Goal: Check status

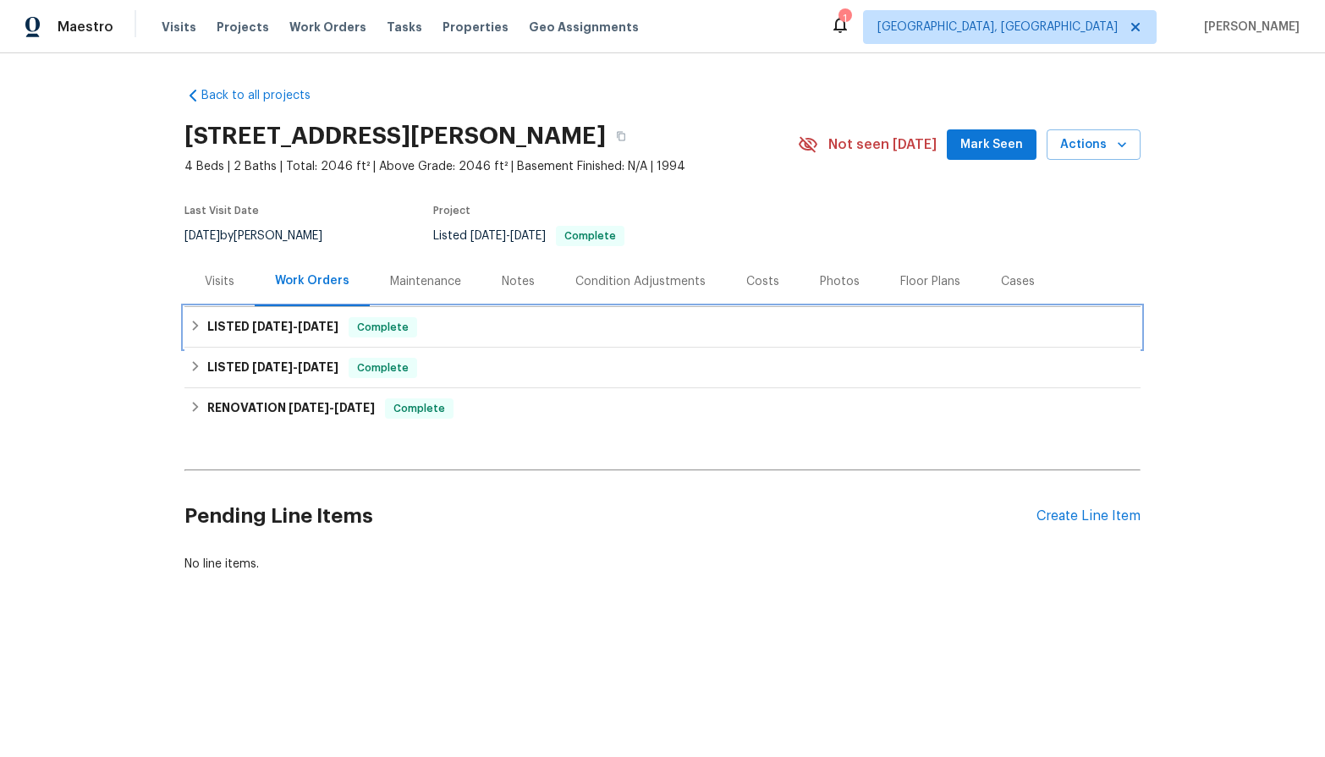
click at [535, 333] on div "LISTED [DATE] - [DATE] Complete" at bounding box center [663, 327] width 946 height 20
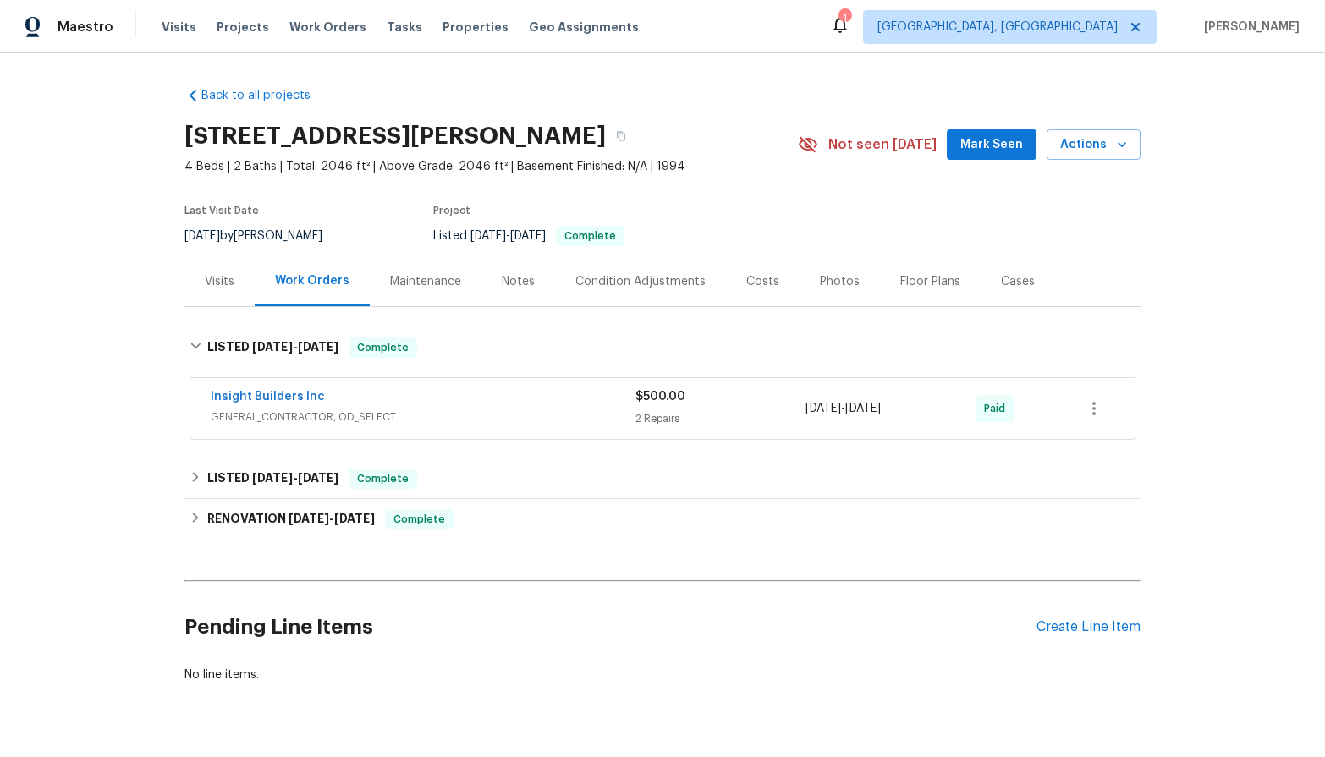
click at [373, 407] on div "Insight Builders Inc" at bounding box center [423, 398] width 425 height 20
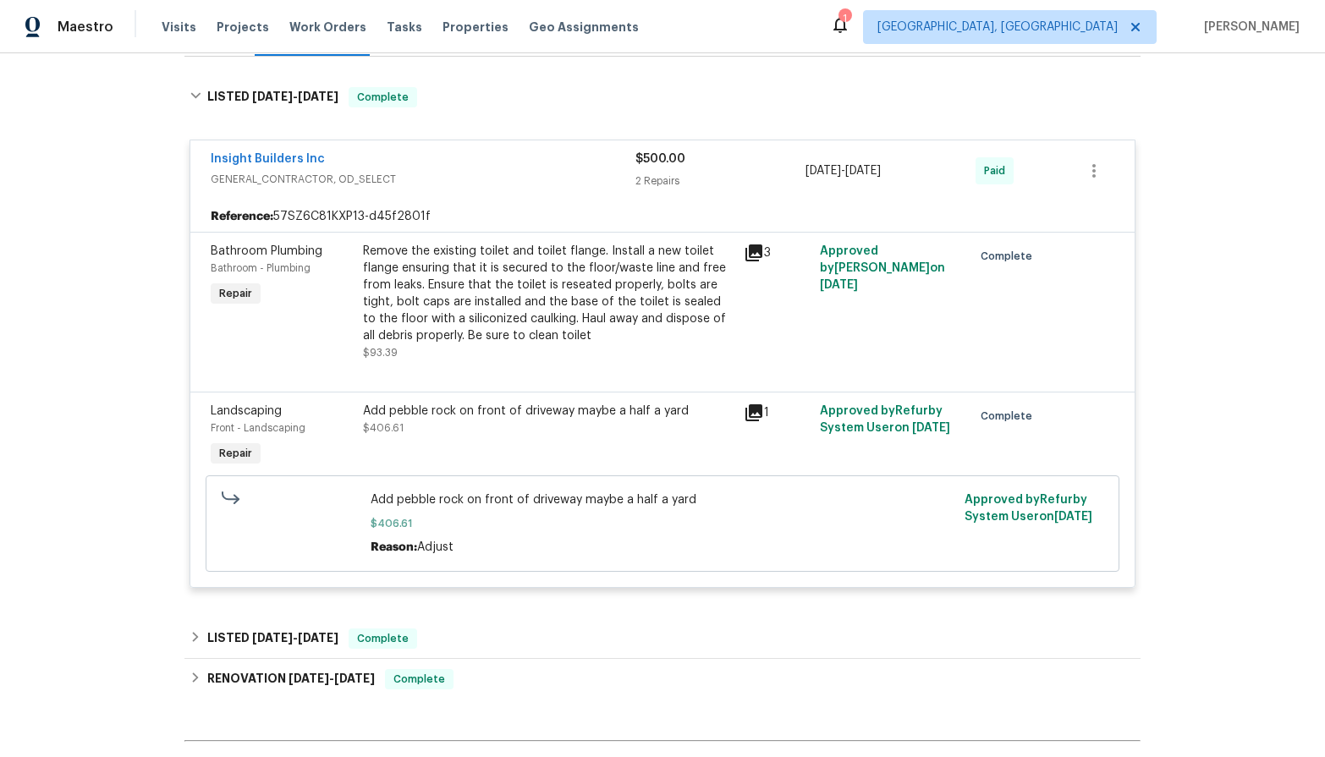
scroll to position [338, 0]
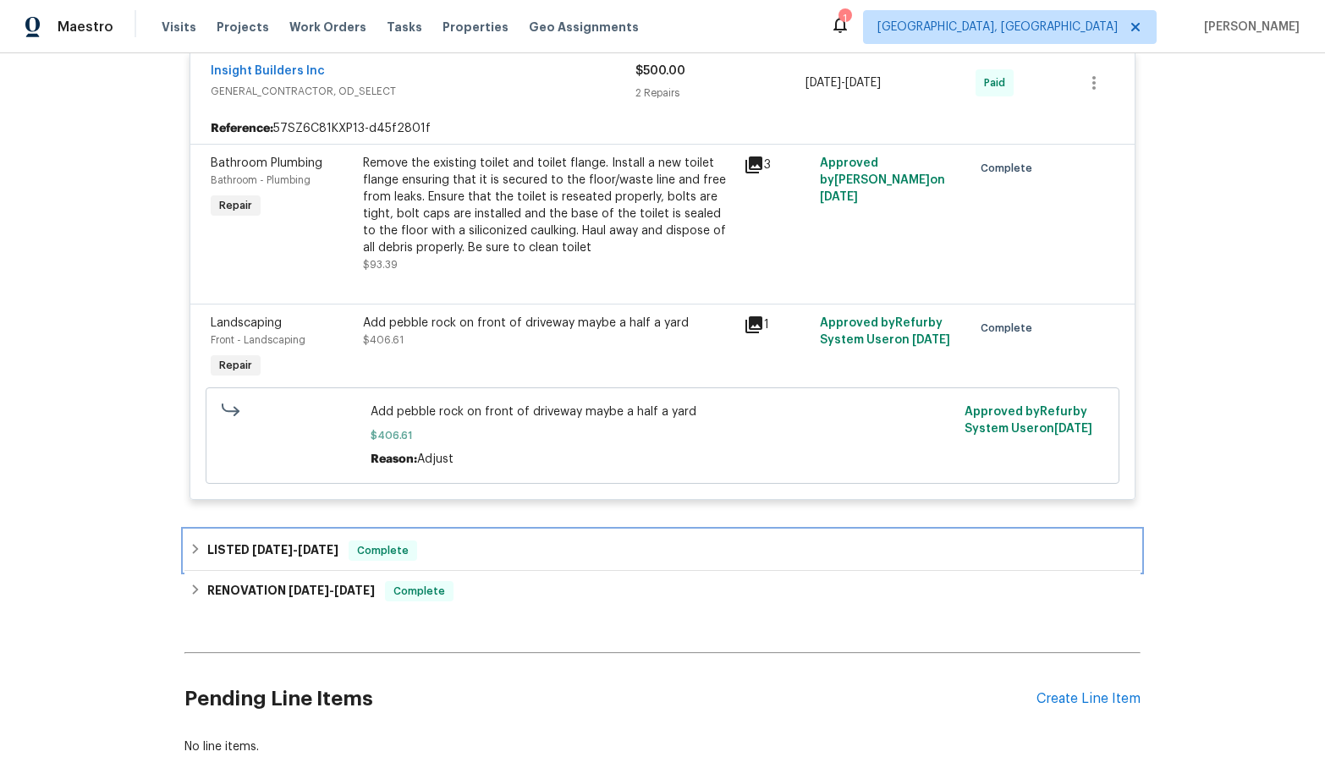
click at [394, 531] on div "LISTED [DATE] - [DATE] Complete" at bounding box center [662, 551] width 956 height 41
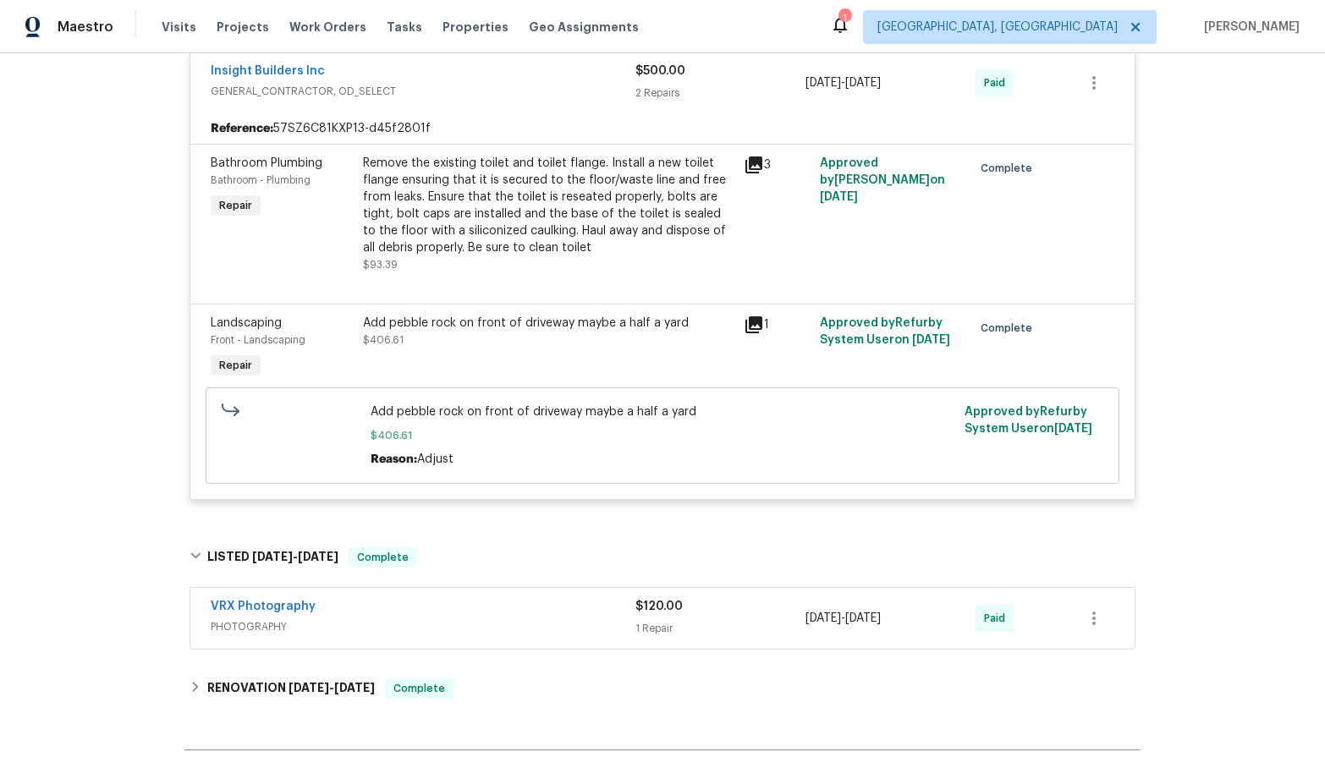
click at [367, 609] on div "VRX Photography" at bounding box center [423, 608] width 425 height 20
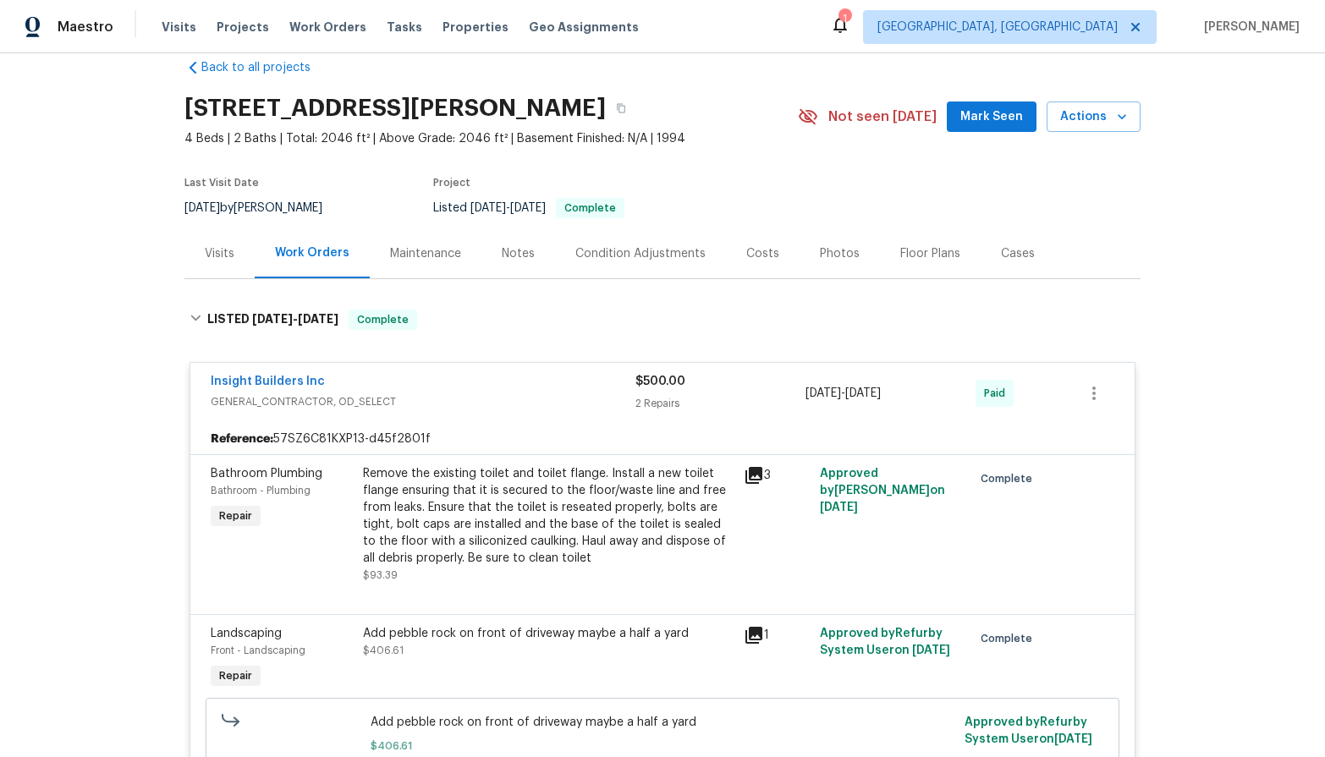
scroll to position [0, 0]
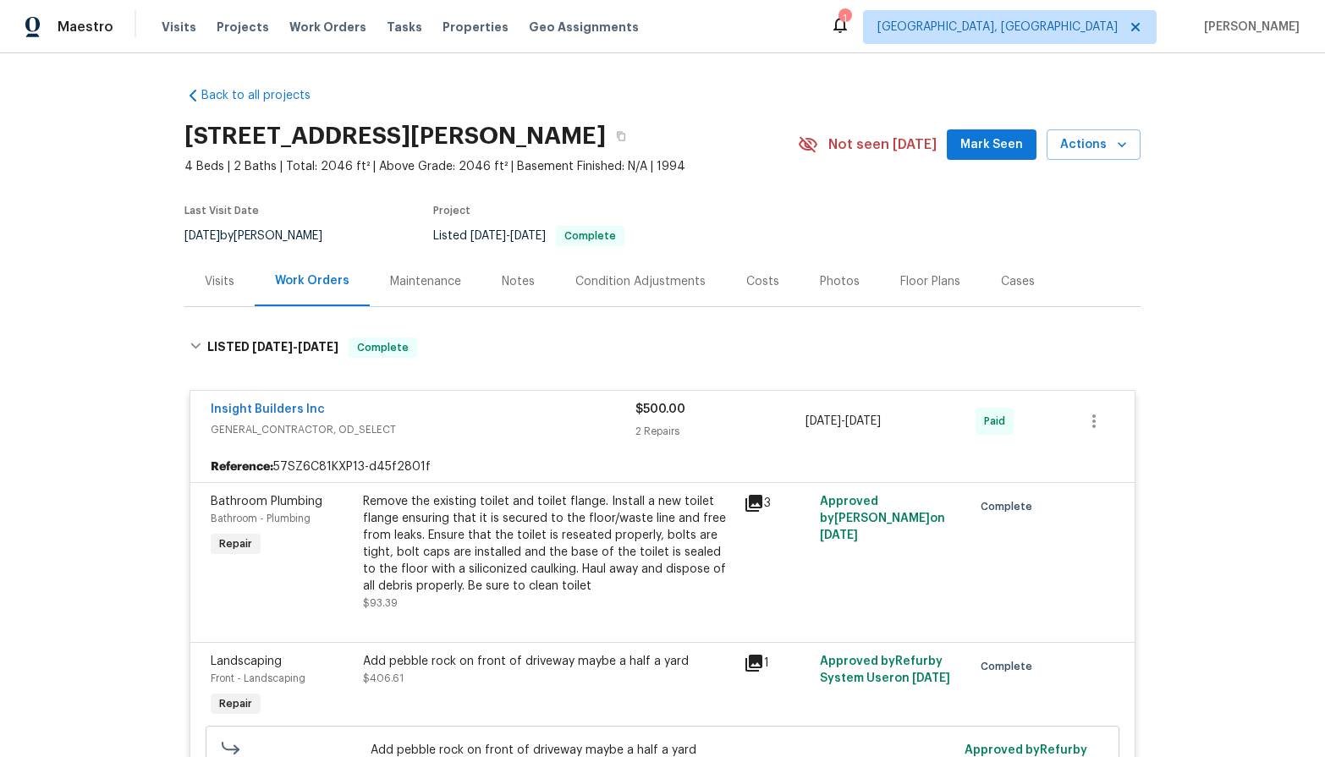
click at [410, 294] on div "Maintenance" at bounding box center [426, 281] width 112 height 50
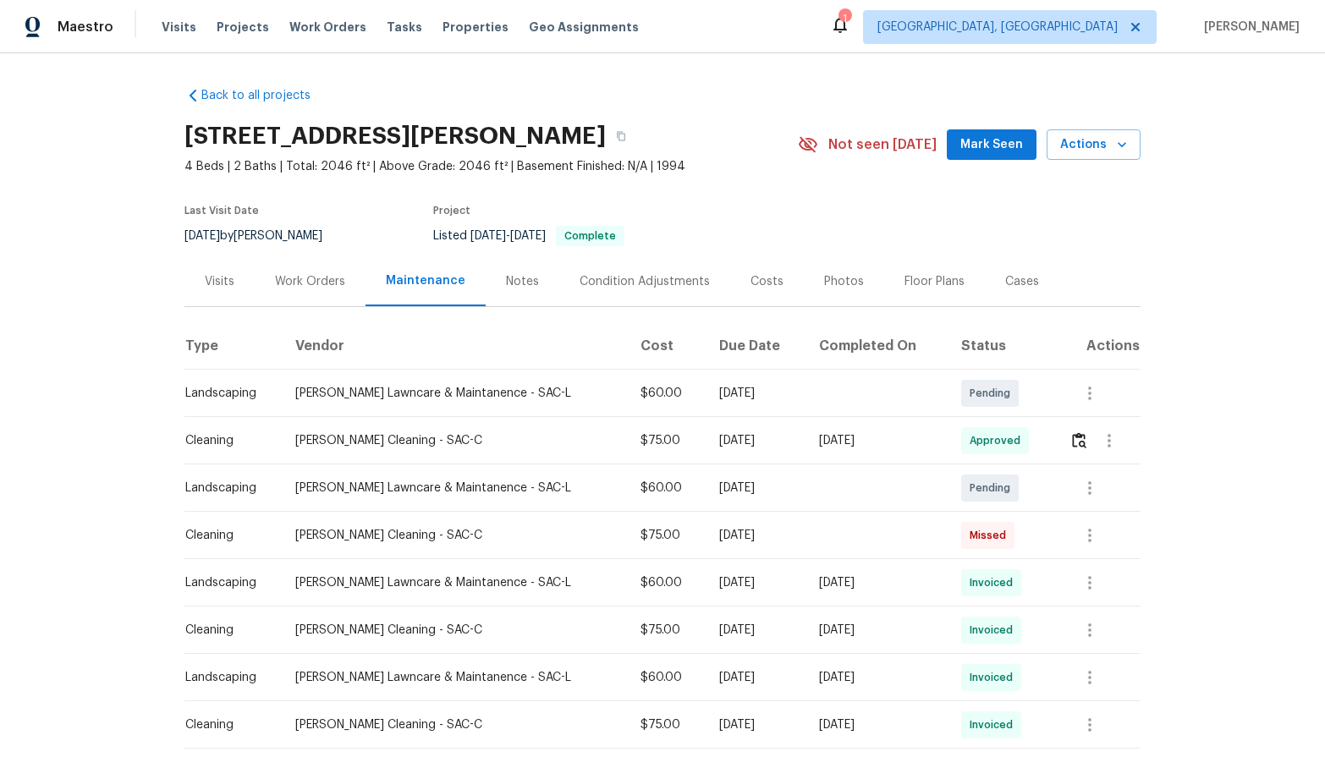
click at [292, 274] on div "Work Orders" at bounding box center [310, 281] width 70 height 17
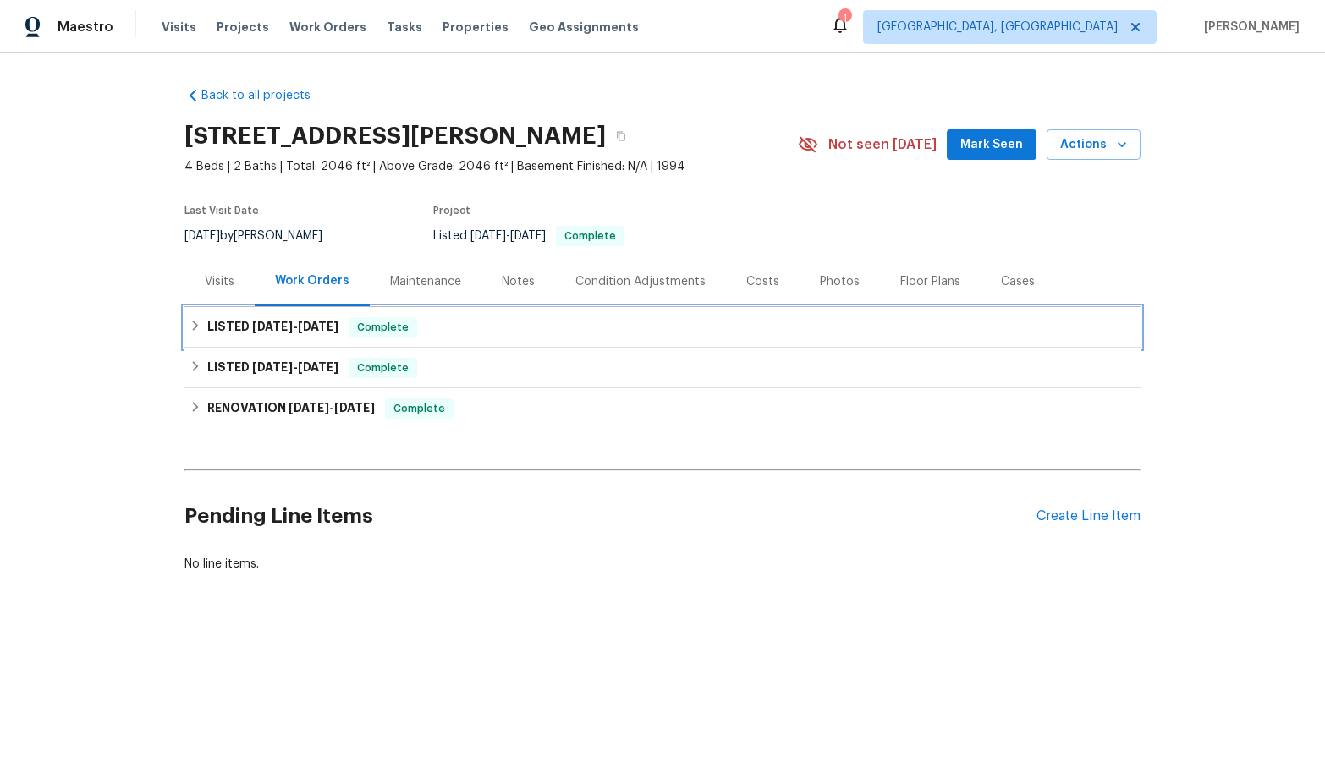
click at [475, 328] on div "LISTED [DATE] - [DATE] Complete" at bounding box center [663, 327] width 946 height 20
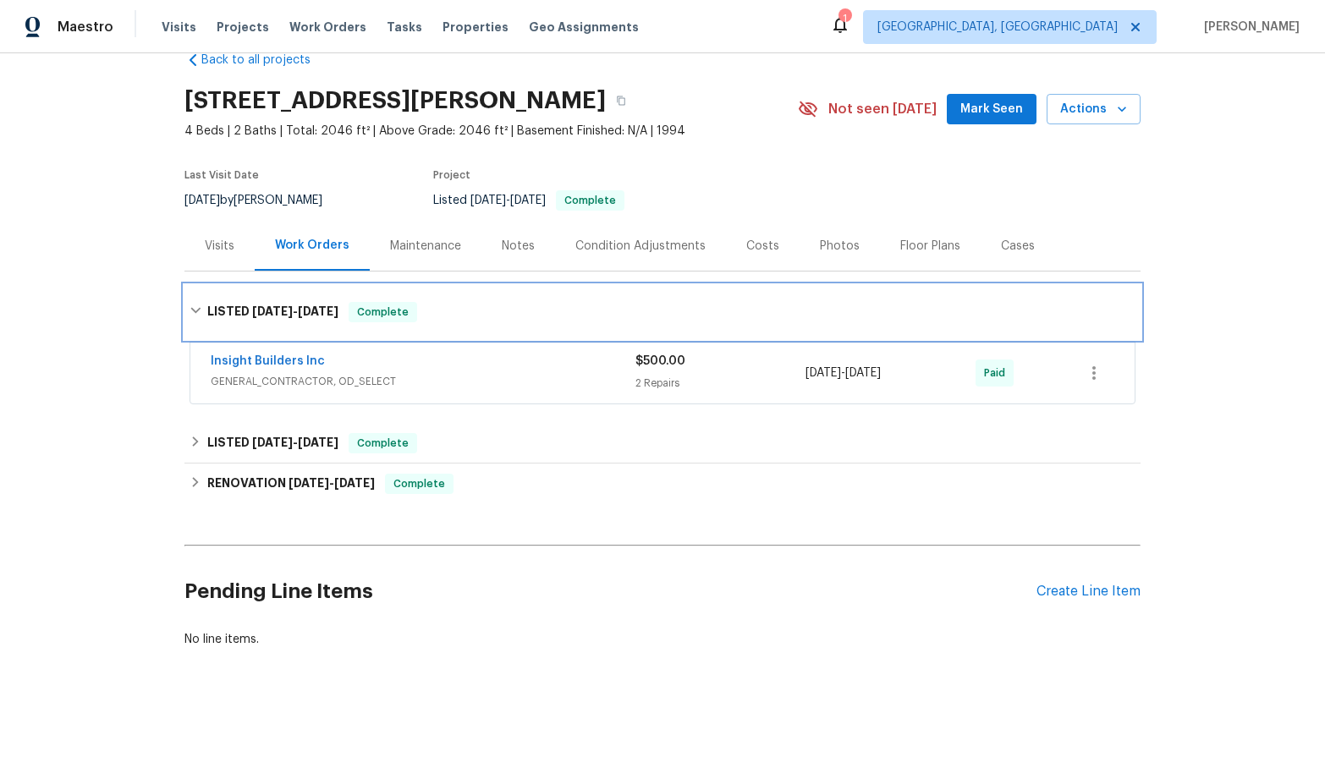
scroll to position [54, 0]
